Goal: Check status

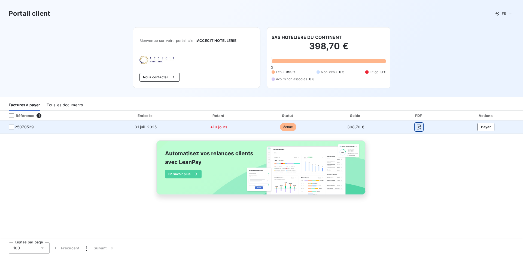
click at [420, 125] on icon "button" at bounding box center [419, 127] width 4 height 5
